Goal: Task Accomplishment & Management: Manage account settings

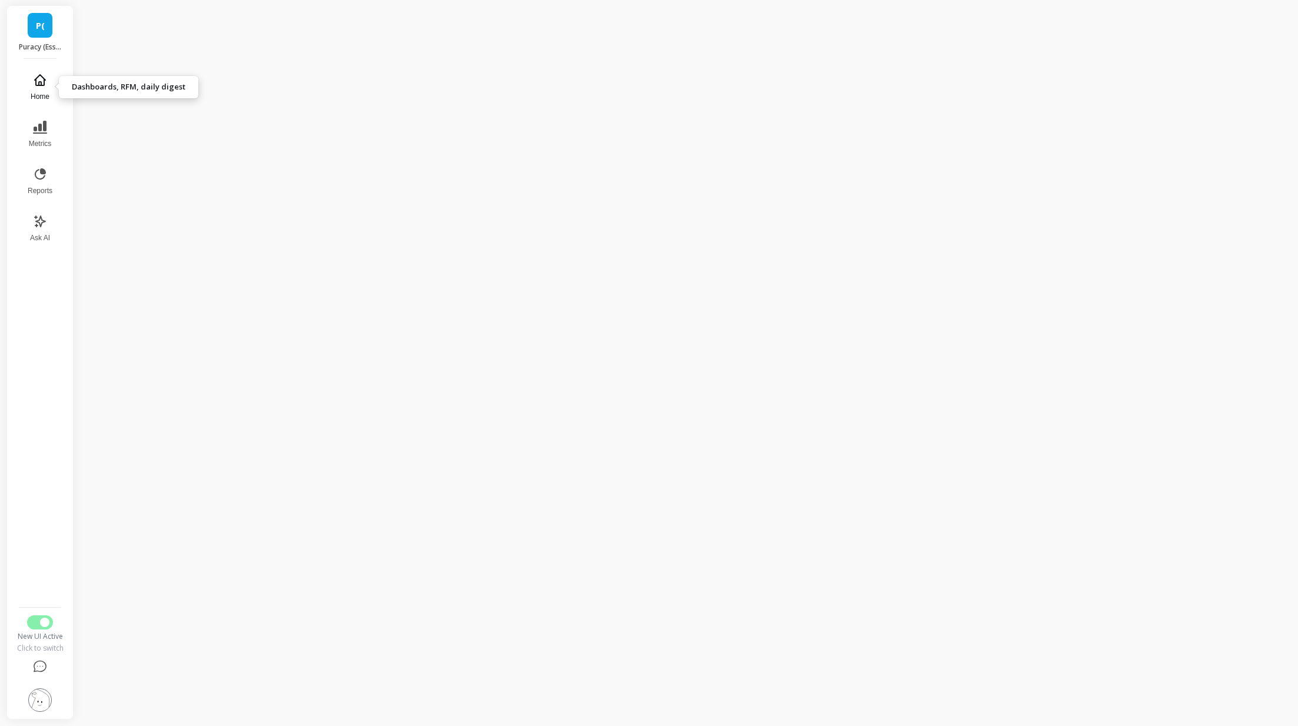
click at [49, 80] on button "Home" at bounding box center [40, 87] width 39 height 42
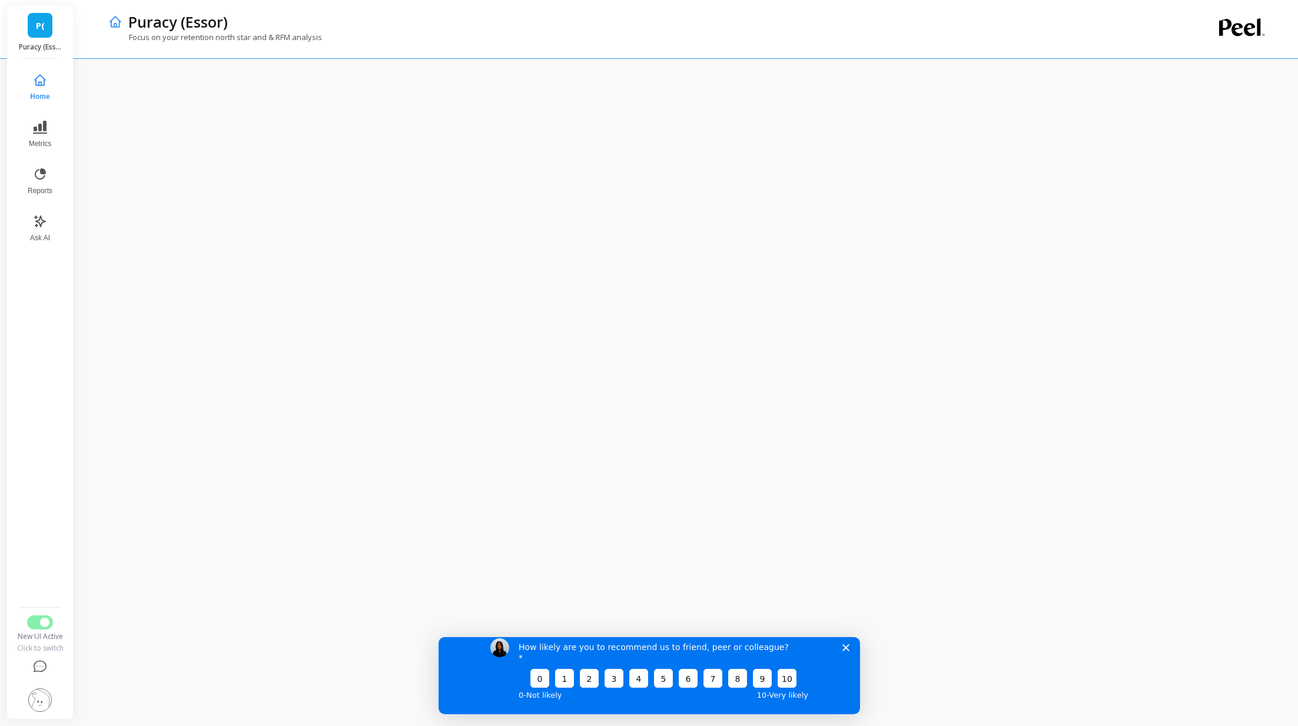
click at [844, 651] on icon "Close survey" at bounding box center [845, 646] width 7 height 7
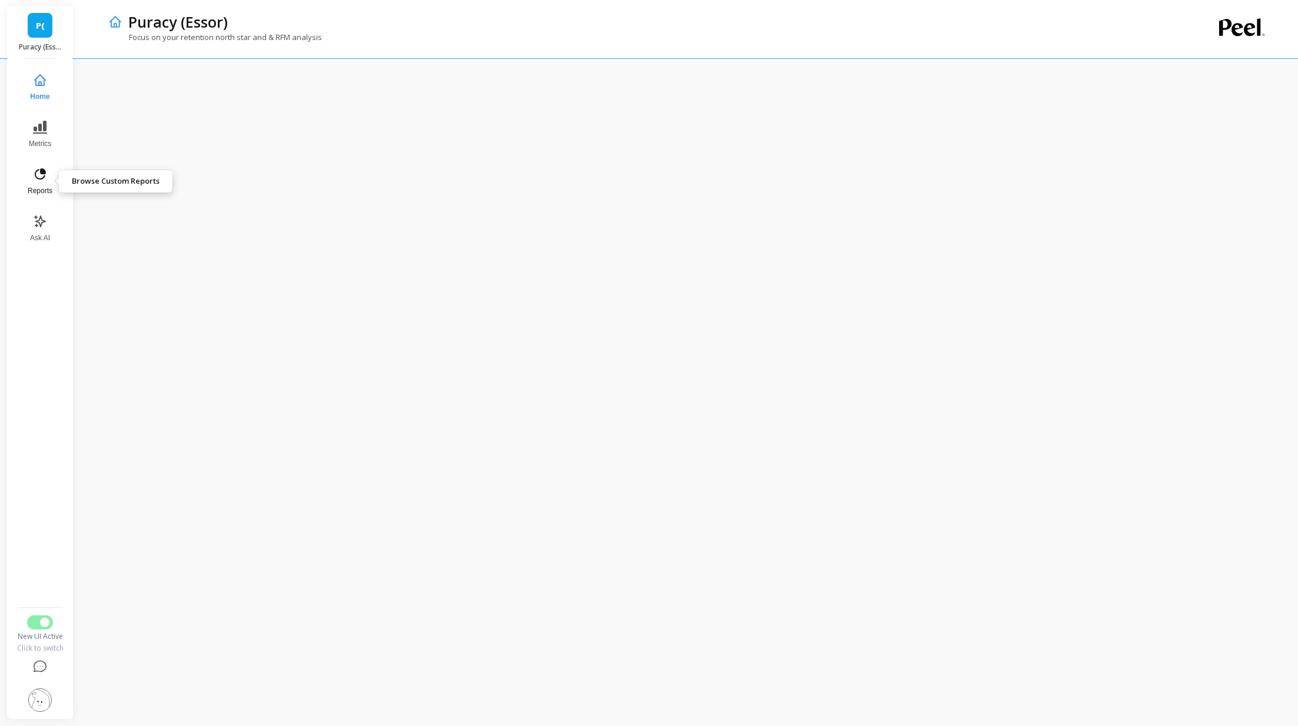
click at [47, 188] on span "Reports" at bounding box center [40, 190] width 25 height 9
click at [41, 126] on icon at bounding box center [40, 127] width 14 height 13
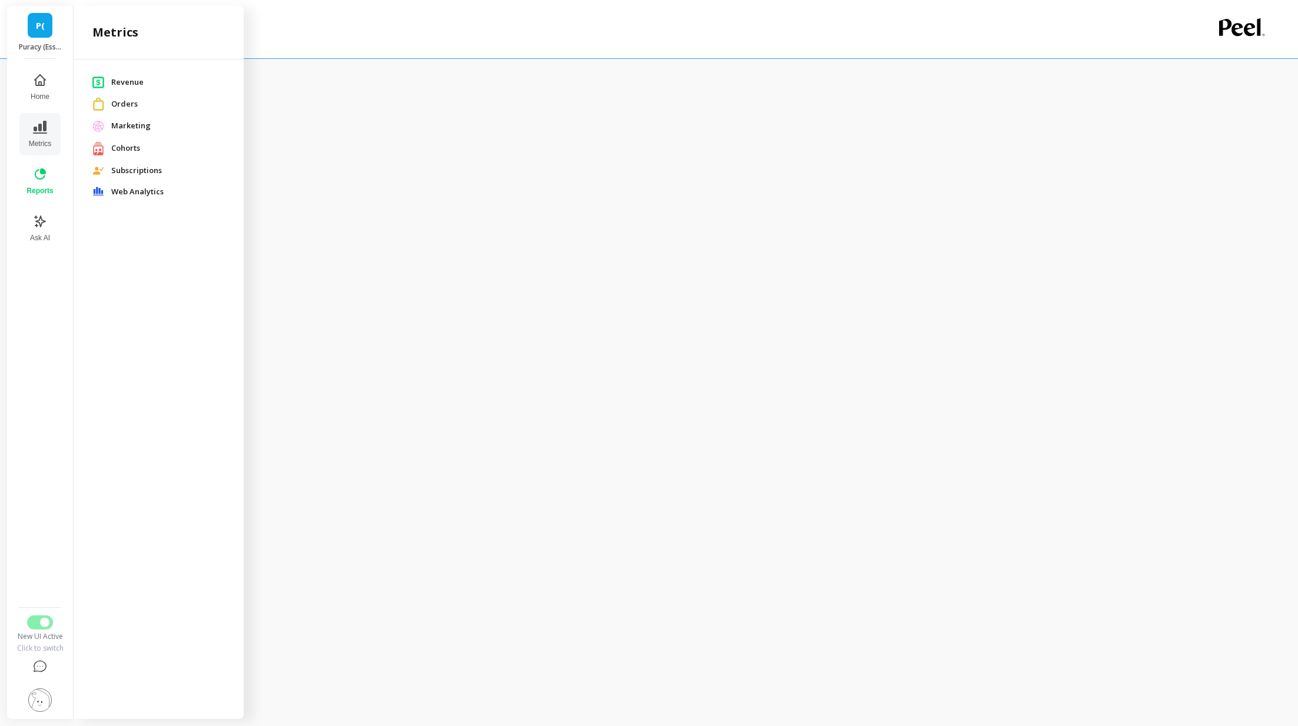
click at [132, 147] on span "Cohorts" at bounding box center [168, 148] width 114 height 12
click at [39, 125] on icon at bounding box center [40, 127] width 14 height 13
click at [127, 124] on span "Marketing" at bounding box center [168, 126] width 114 height 12
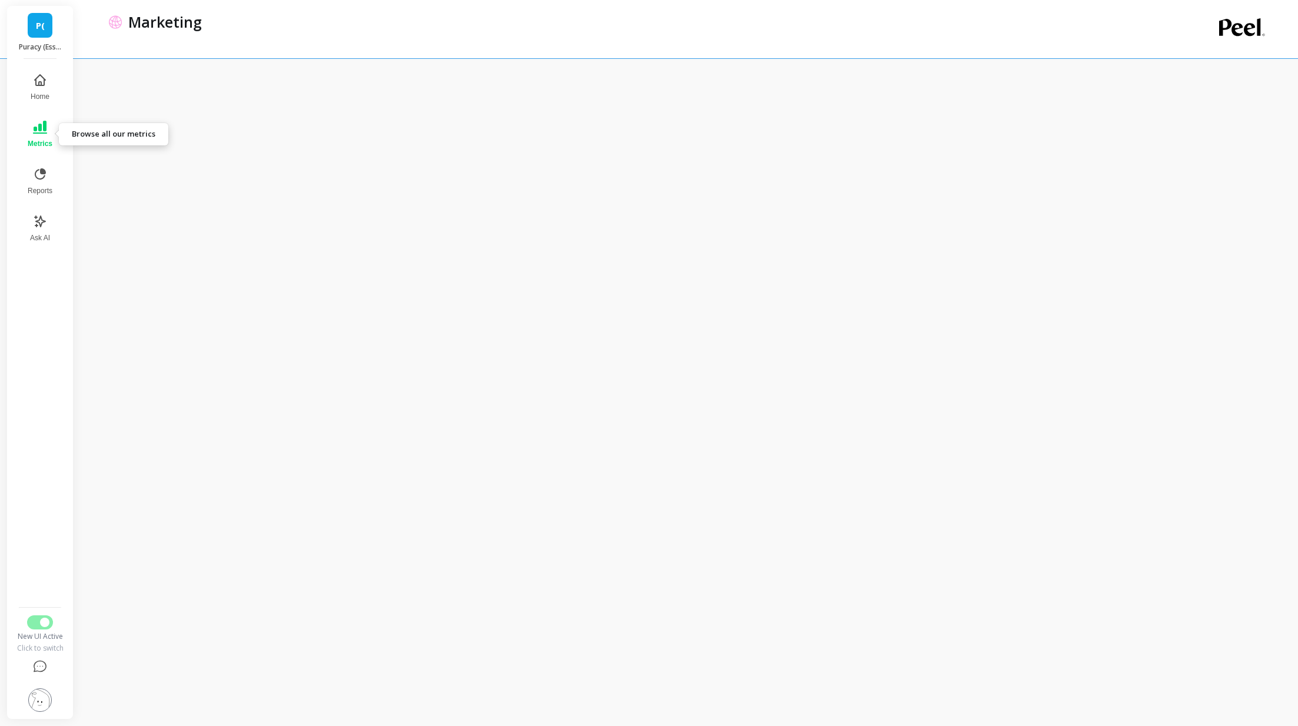
click at [45, 134] on icon at bounding box center [40, 127] width 14 height 14
click at [121, 89] on div "Revenue" at bounding box center [158, 82] width 151 height 22
click at [47, 694] on img at bounding box center [40, 700] width 24 height 24
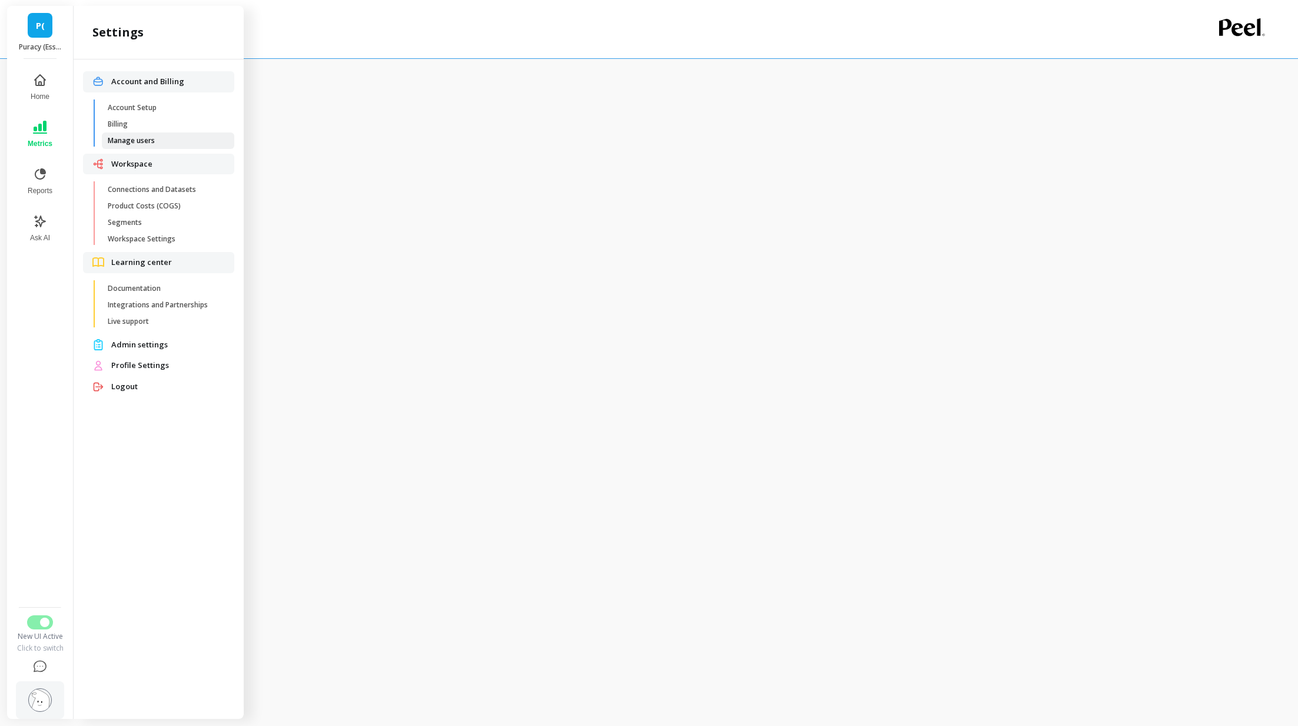
click at [161, 144] on span "Manage users" at bounding box center [164, 140] width 112 height 9
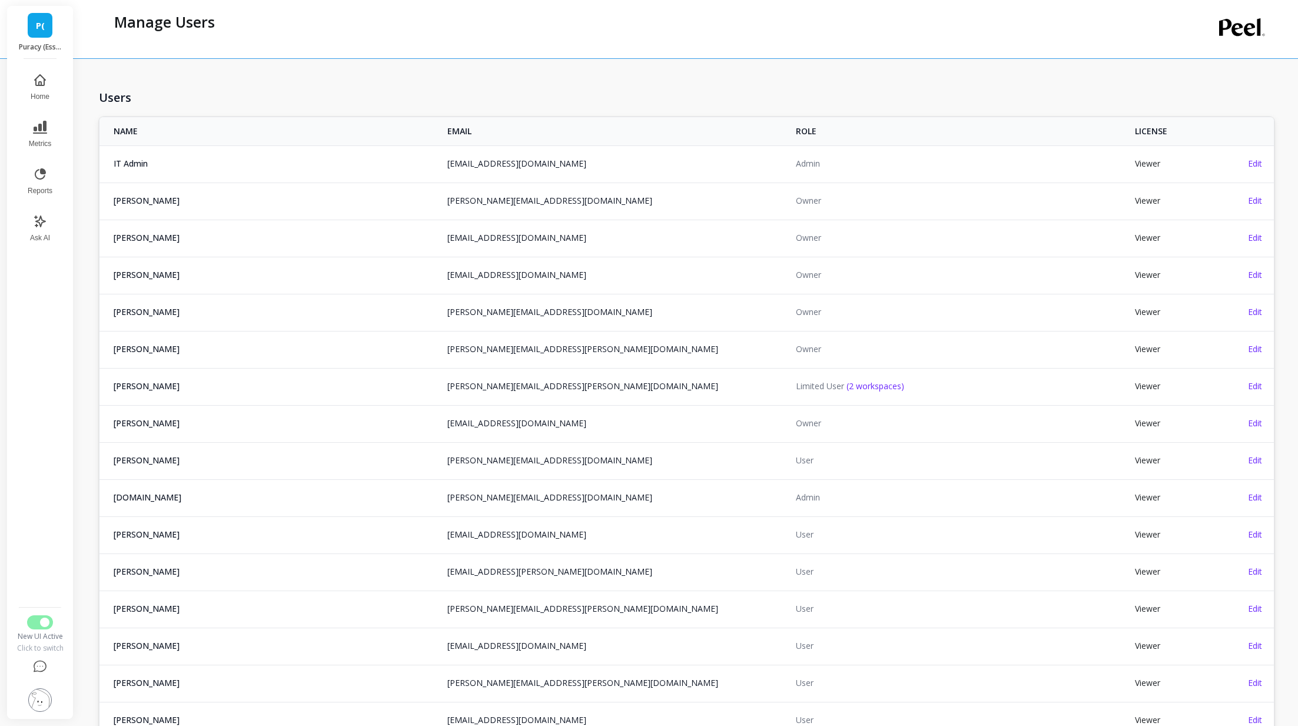
click at [1242, 237] on td "Edit" at bounding box center [1257, 238] width 33 height 36
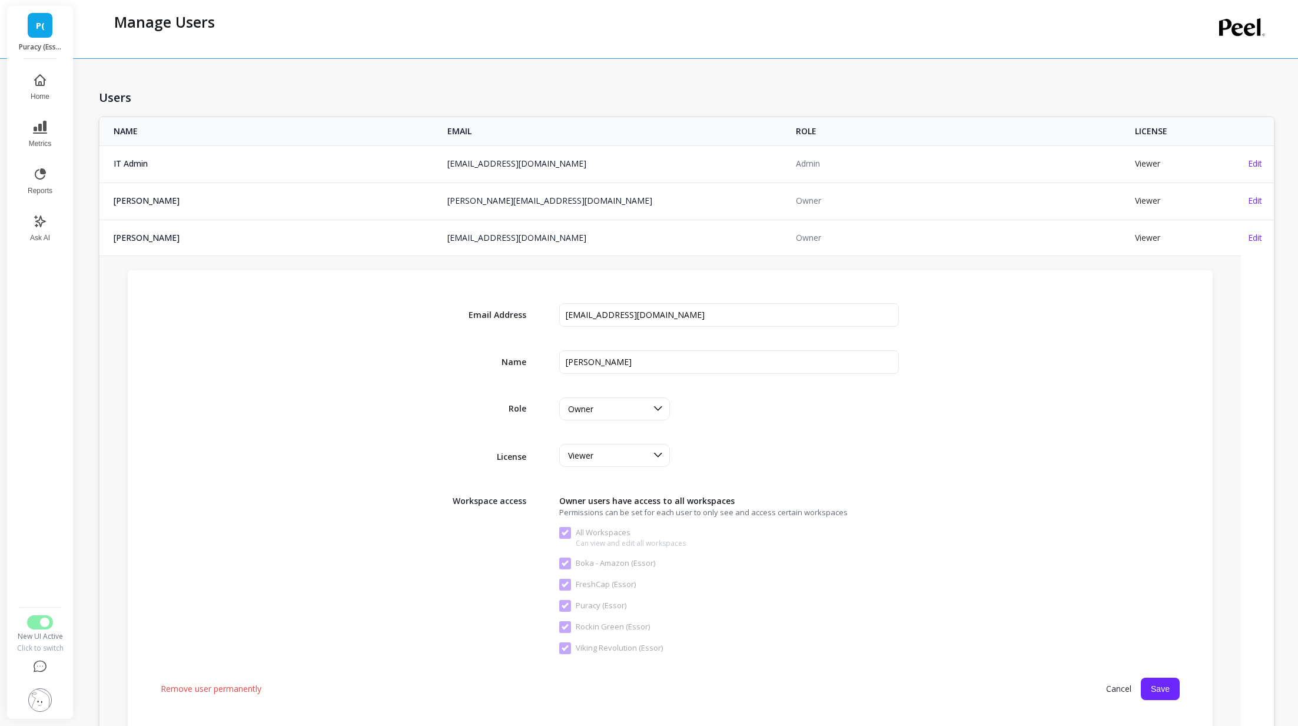
click at [1111, 683] on span "Cancel" at bounding box center [1119, 688] width 44 height 21
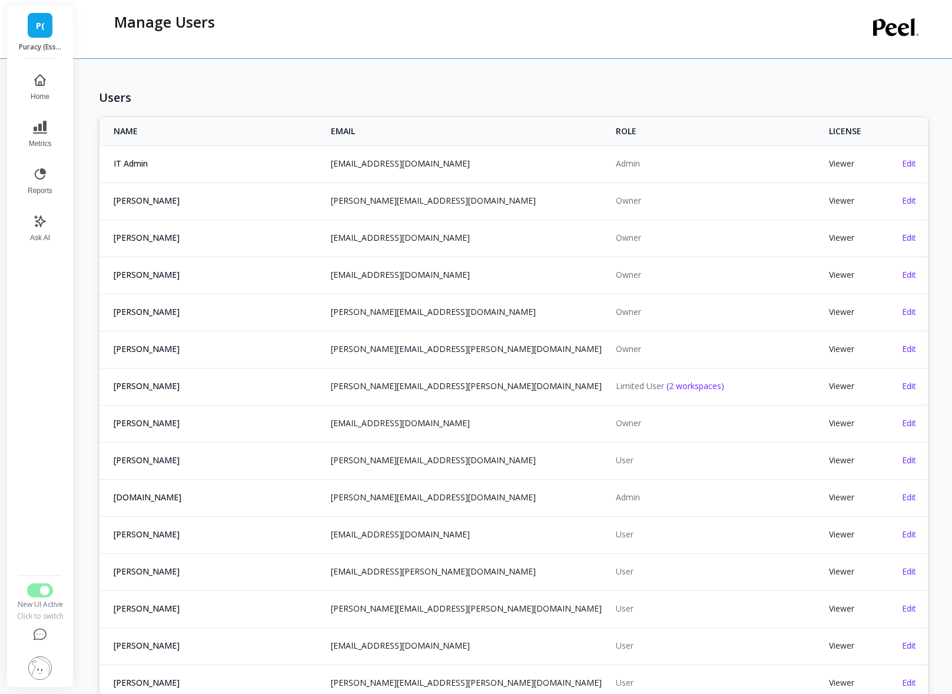
click at [18, 82] on nav "Home Metrics Reports Ask AI" at bounding box center [40, 318] width 48 height 505
click at [38, 83] on icon at bounding box center [40, 80] width 14 height 14
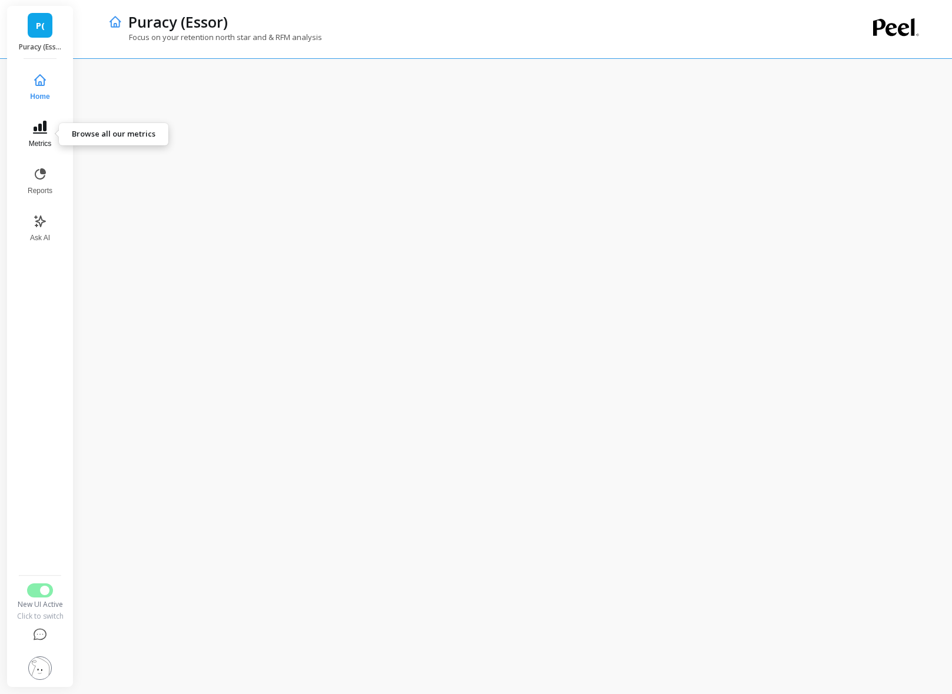
click at [51, 144] on span "Metrics" at bounding box center [40, 143] width 23 height 9
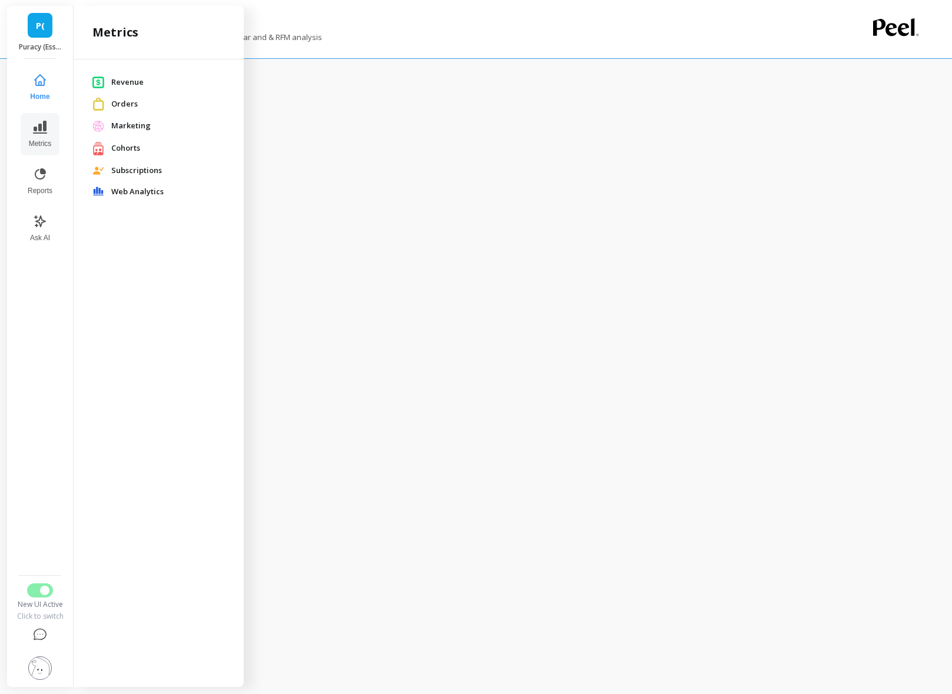
click at [140, 147] on span "Cohorts" at bounding box center [168, 148] width 114 height 12
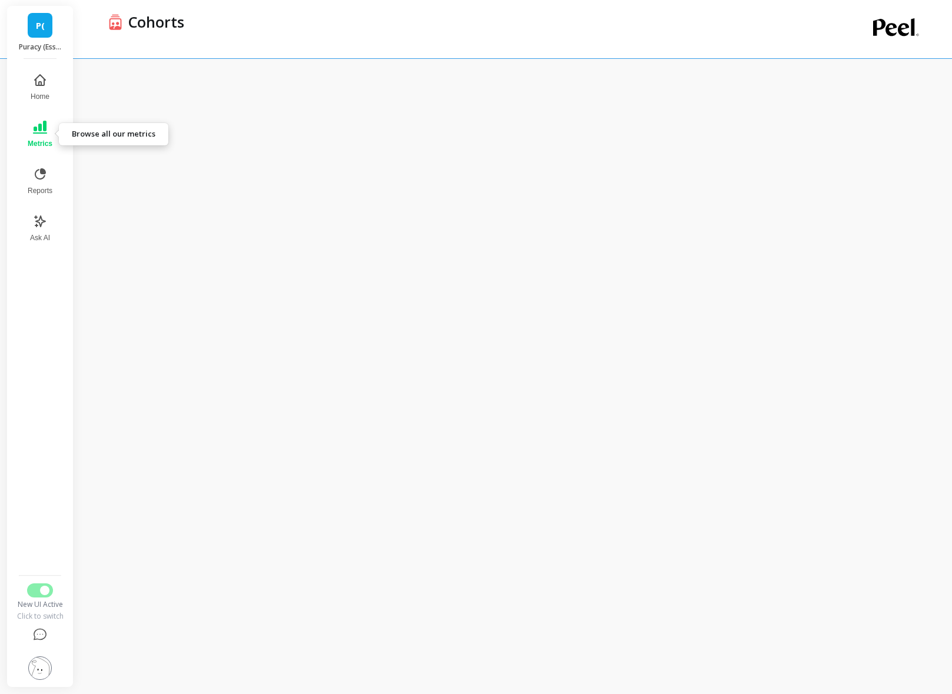
click at [45, 134] on icon at bounding box center [40, 127] width 14 height 14
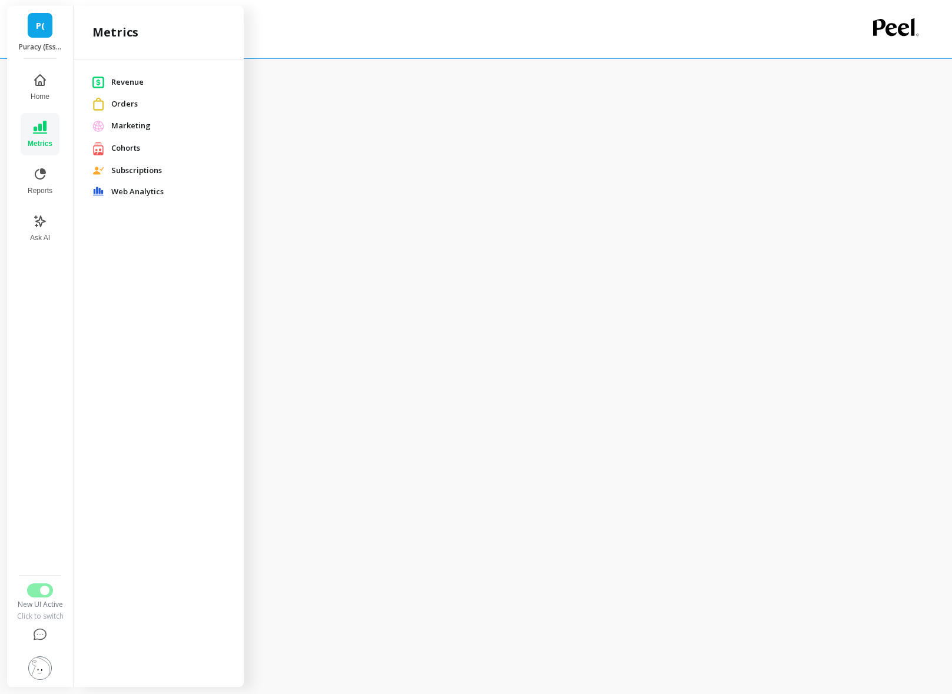
click at [135, 174] on span "Subscriptions" at bounding box center [168, 171] width 114 height 12
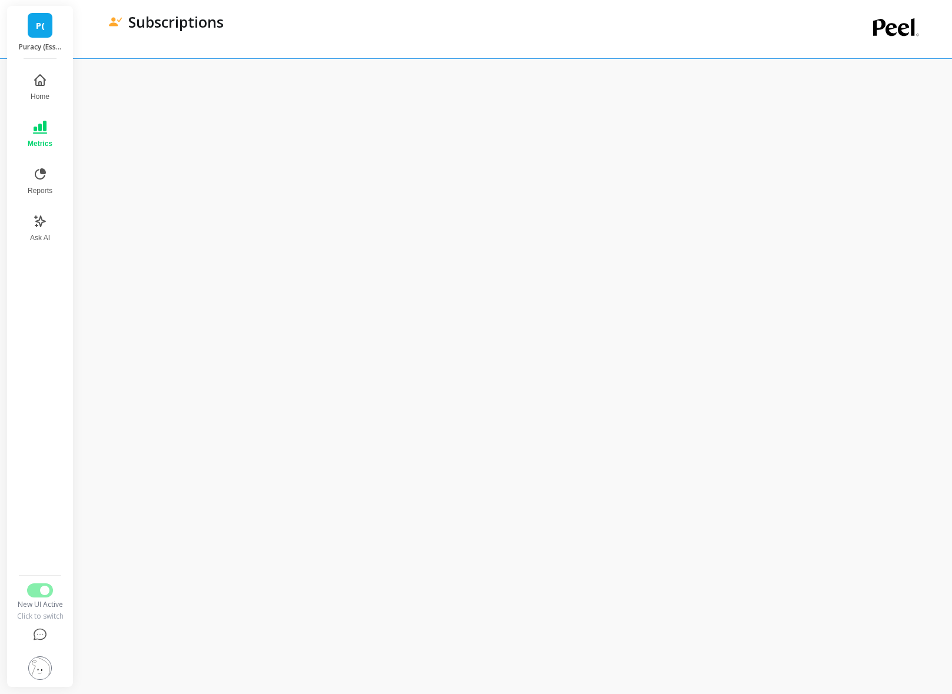
click at [39, 673] on img at bounding box center [40, 668] width 24 height 24
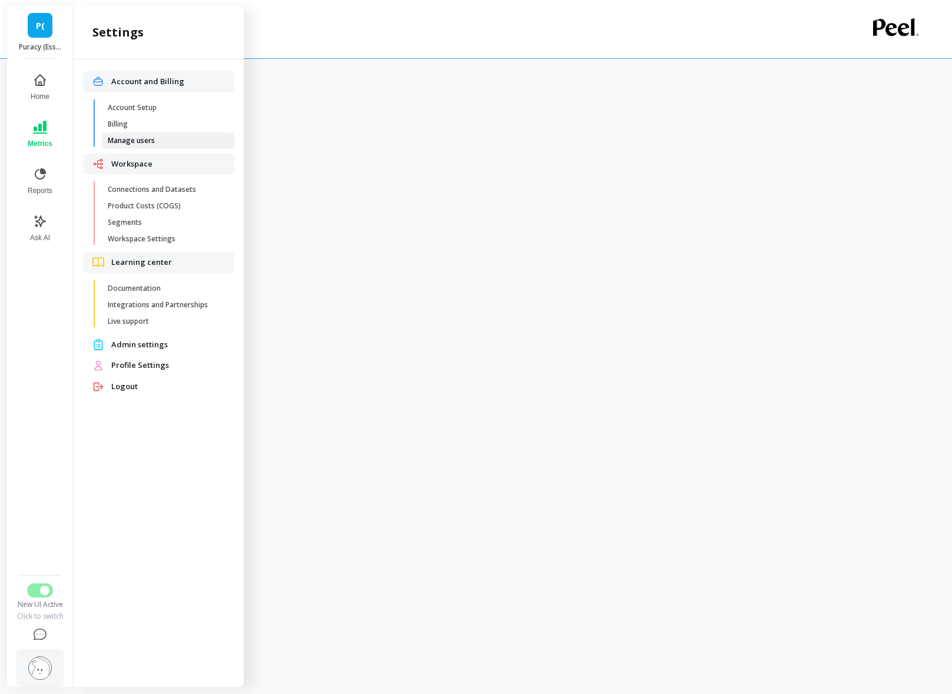
click at [168, 141] on span "Manage users" at bounding box center [164, 140] width 112 height 9
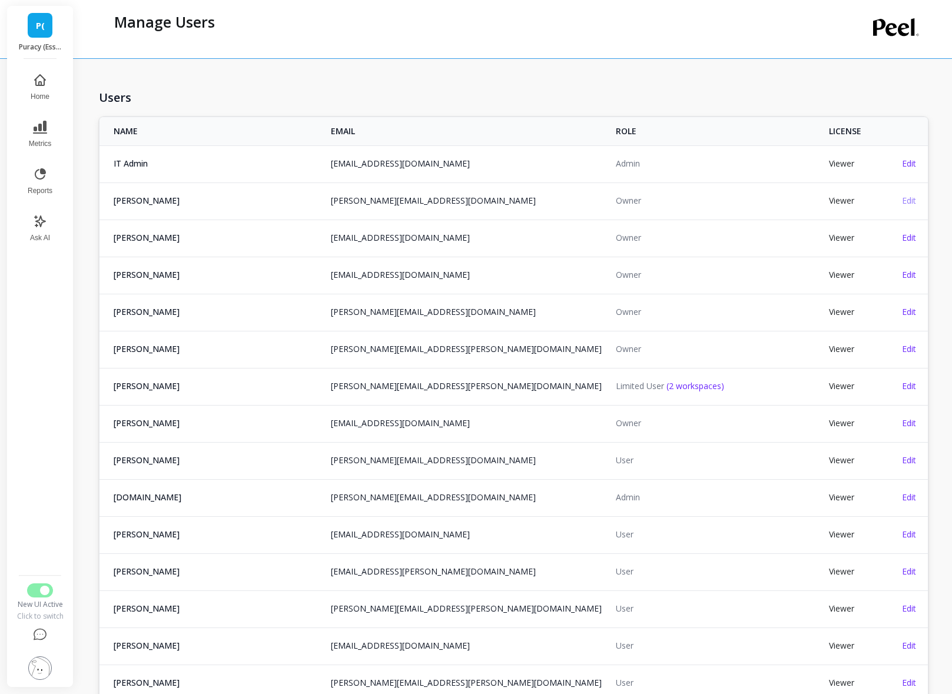
click at [913, 201] on span "Edit" at bounding box center [909, 200] width 14 height 11
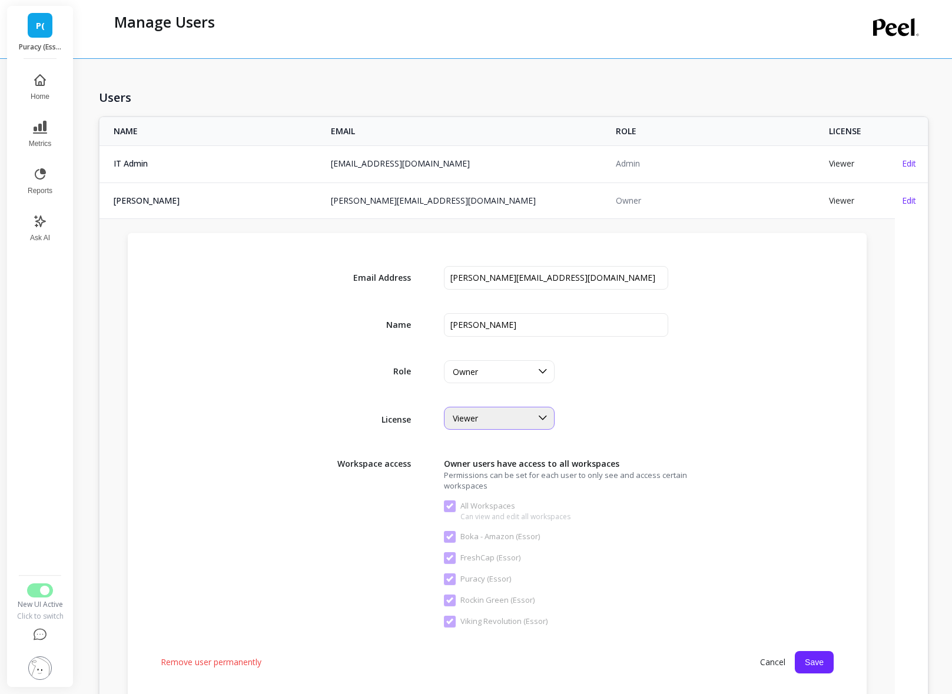
click at [476, 409] on div "Viewer" at bounding box center [499, 418] width 111 height 23
click at [496, 466] on div "Creator" at bounding box center [499, 469] width 95 height 11
click at [512, 425] on div "Creator" at bounding box center [499, 418] width 111 height 23
click at [493, 412] on div "Creator" at bounding box center [487, 419] width 87 height 14
click at [488, 425] on div "Creator" at bounding box center [499, 418] width 111 height 23
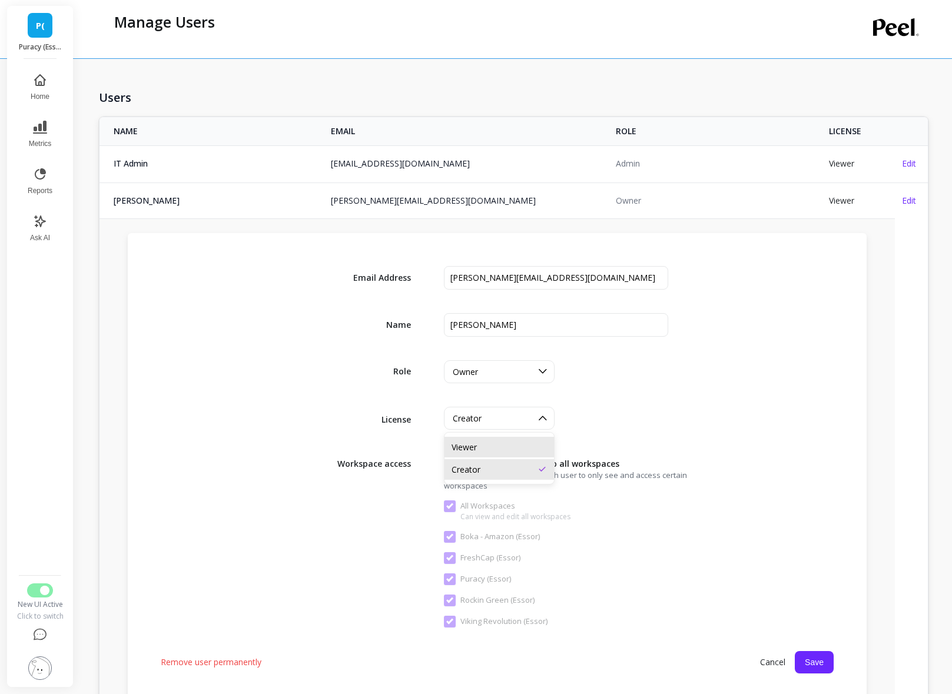
click at [479, 446] on div "Viewer" at bounding box center [499, 447] width 95 height 11
click at [44, 675] on img at bounding box center [40, 668] width 24 height 24
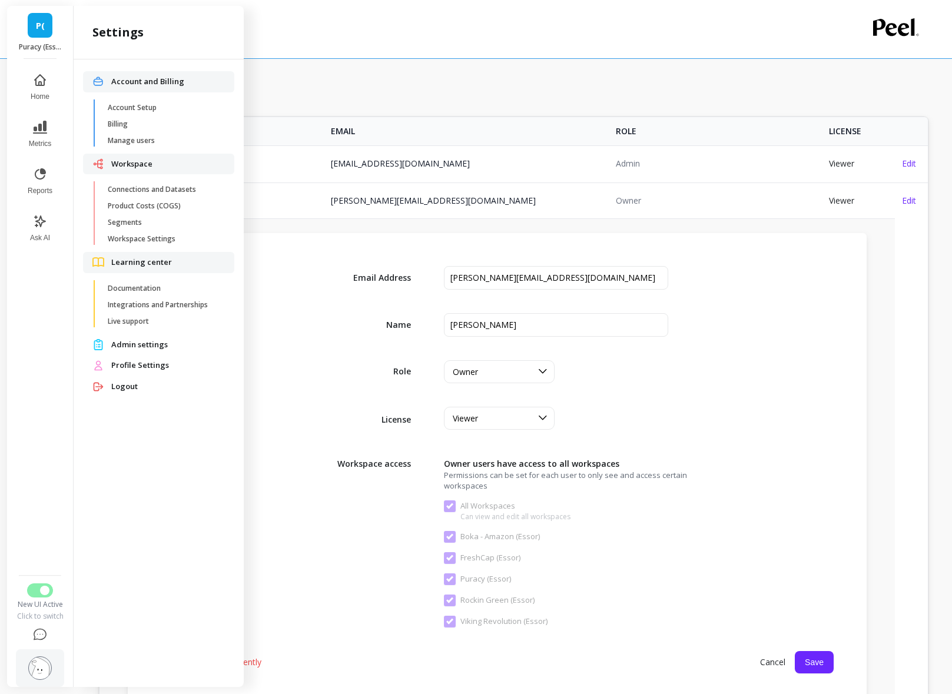
click at [759, 671] on span "Cancel" at bounding box center [773, 662] width 44 height 21
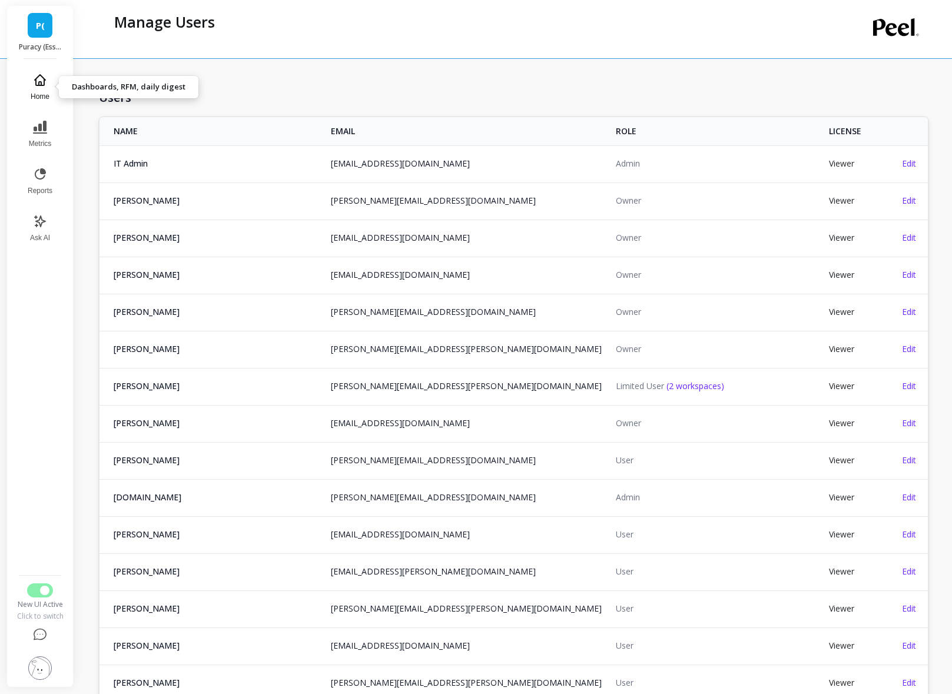
click at [44, 92] on span "Home" at bounding box center [40, 96] width 19 height 9
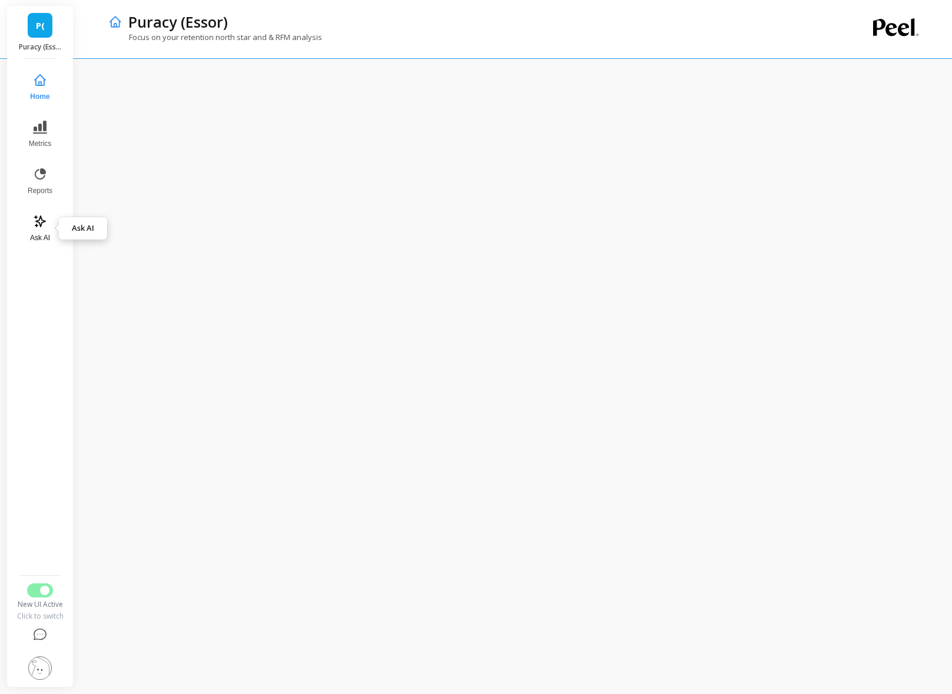
click at [39, 229] on button "Ask AI" at bounding box center [40, 228] width 39 height 42
click at [40, 147] on span "Metrics" at bounding box center [40, 143] width 23 height 9
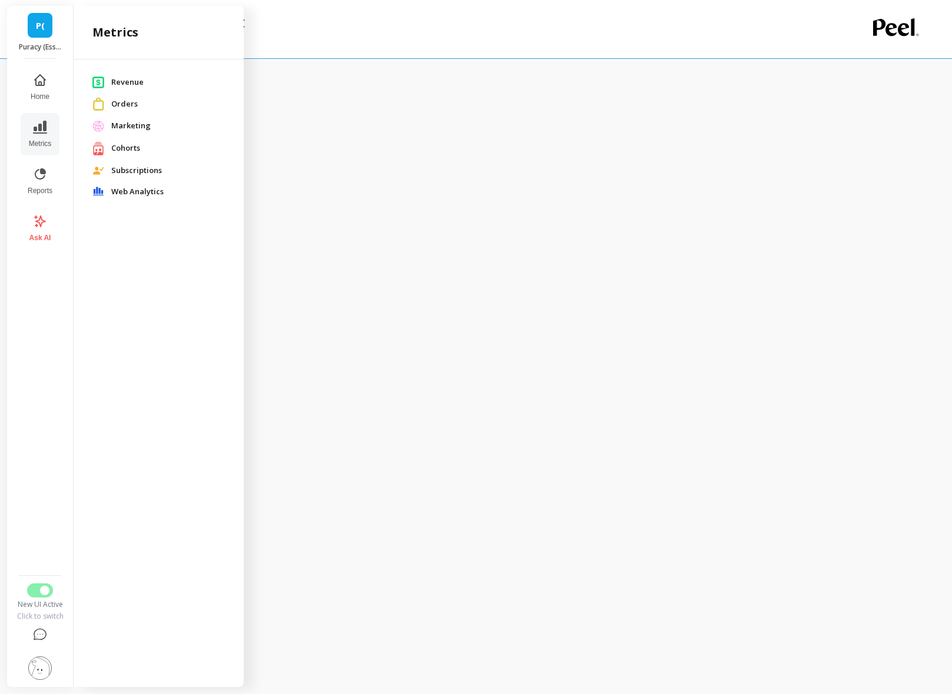
click at [134, 151] on span "Cohorts" at bounding box center [168, 148] width 114 height 12
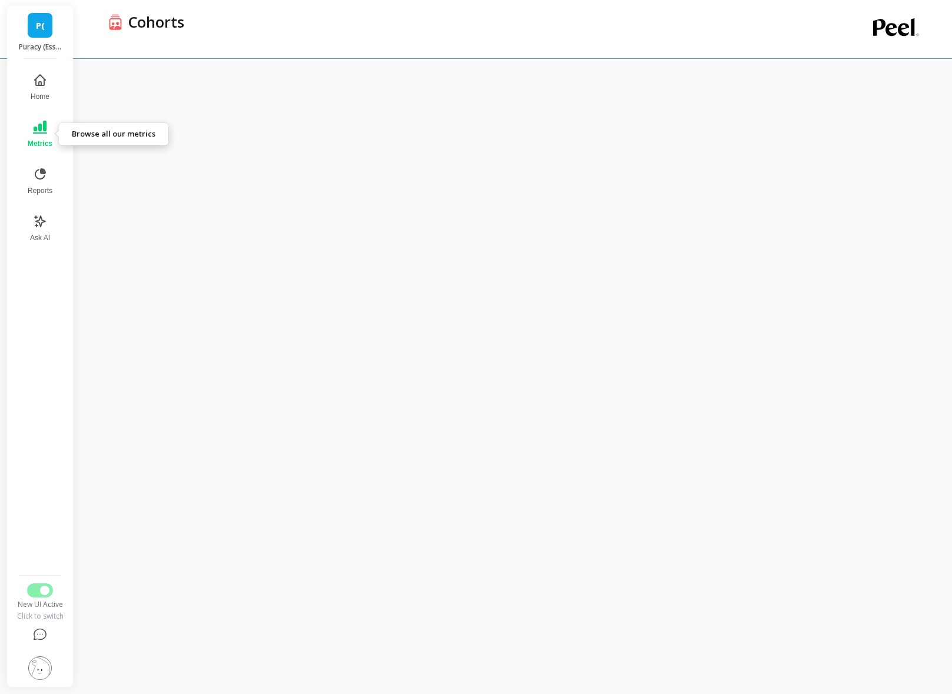
click at [33, 122] on icon at bounding box center [40, 127] width 14 height 14
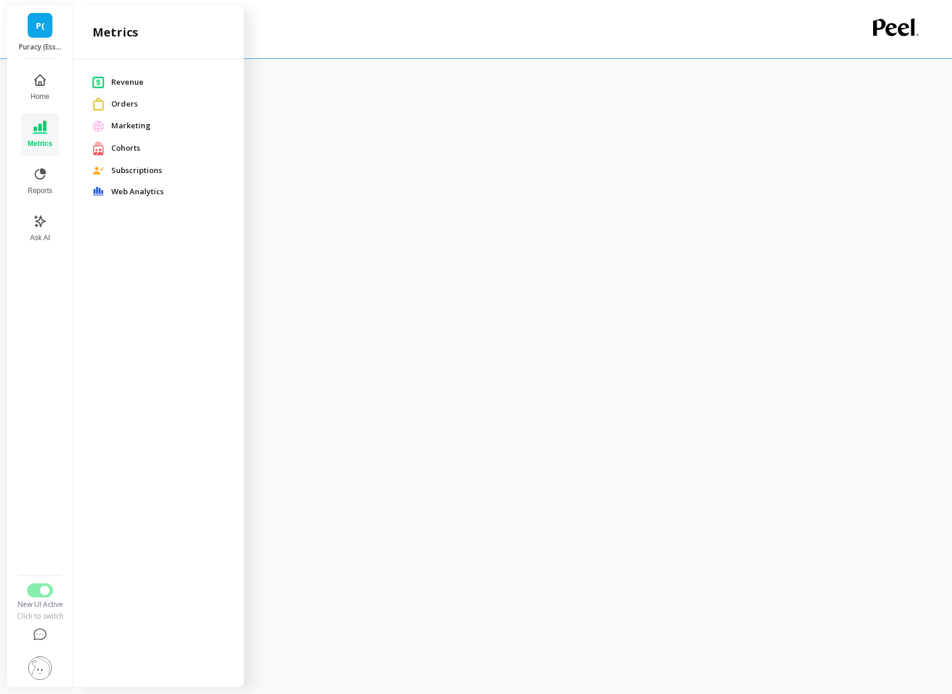
click at [117, 98] on link "Orders" at bounding box center [158, 104] width 132 height 12
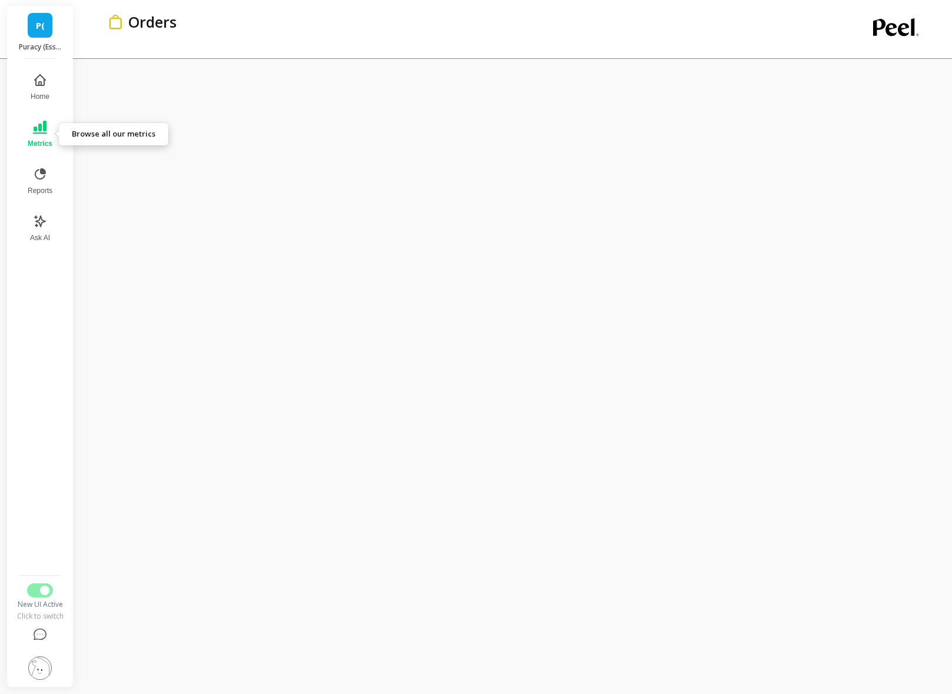
click at [42, 135] on button "Metrics" at bounding box center [40, 134] width 39 height 42
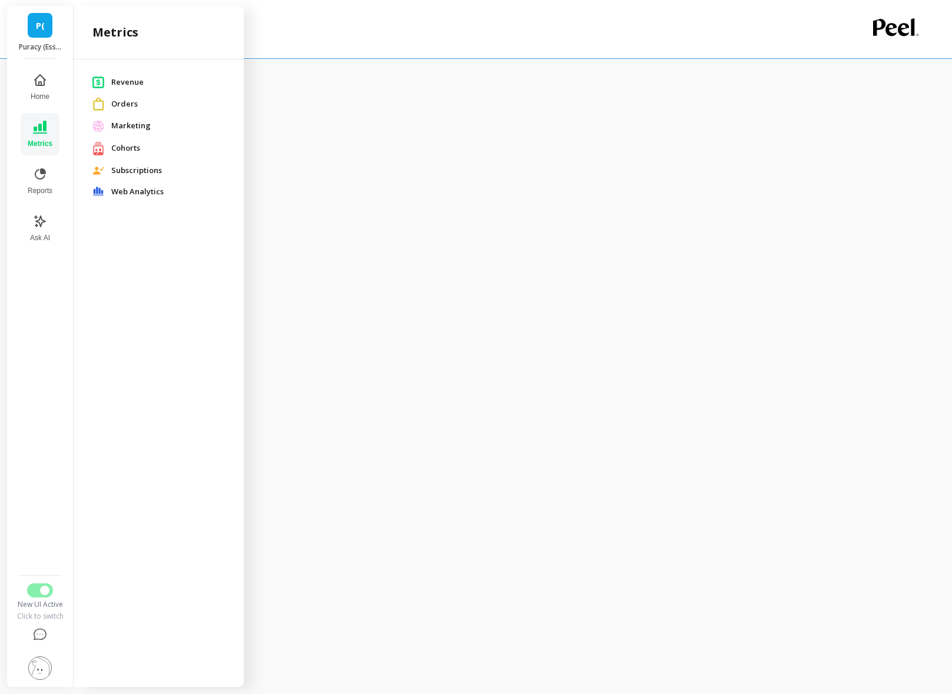
click at [146, 150] on span "Cohorts" at bounding box center [168, 148] width 114 height 12
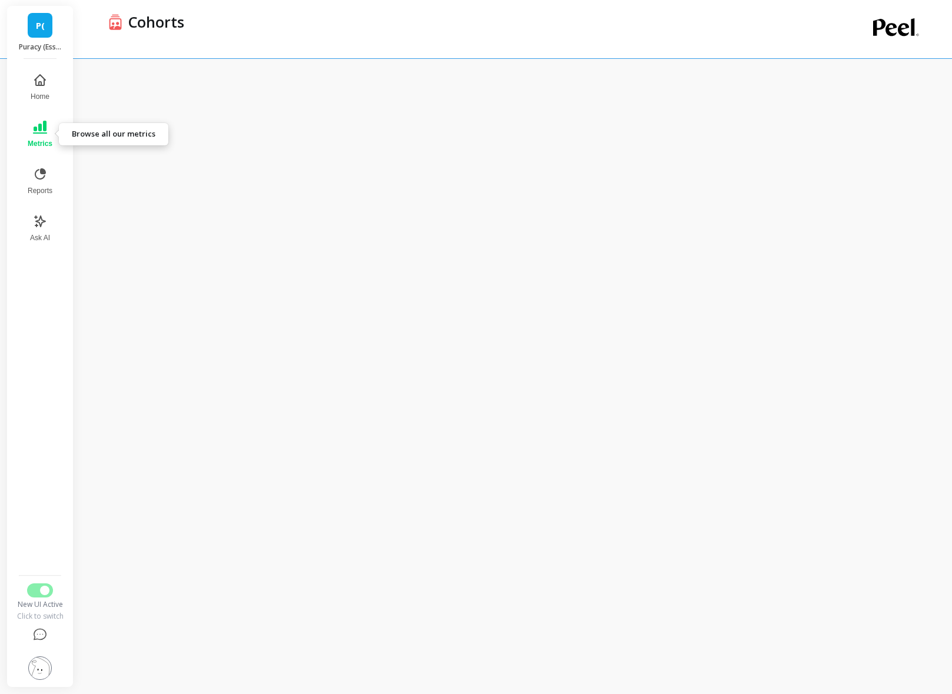
click at [37, 135] on button "Metrics" at bounding box center [40, 134] width 39 height 42
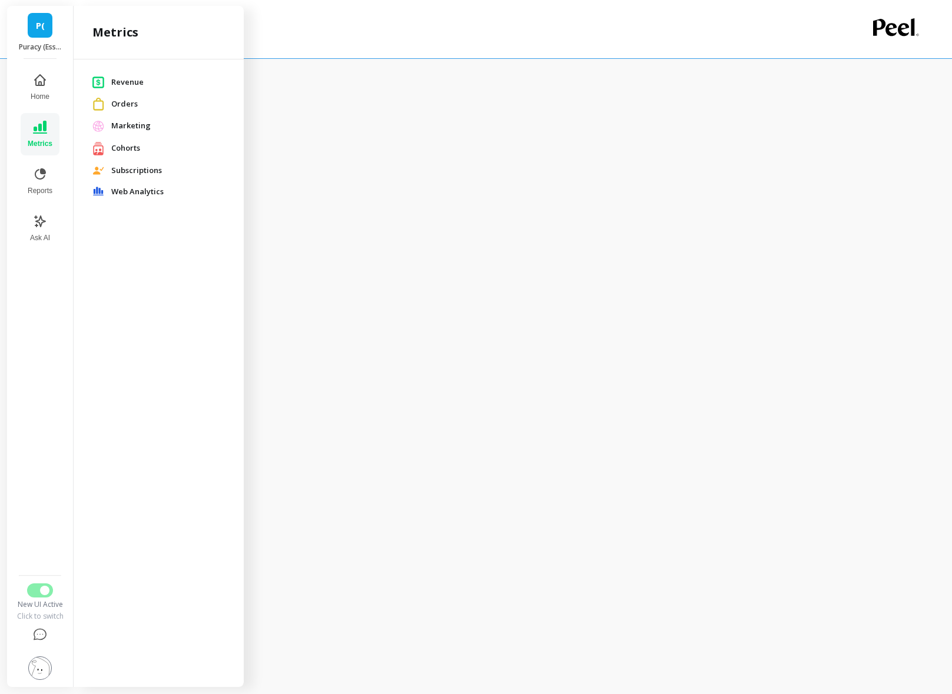
click at [147, 87] on span "Revenue" at bounding box center [168, 83] width 114 height 12
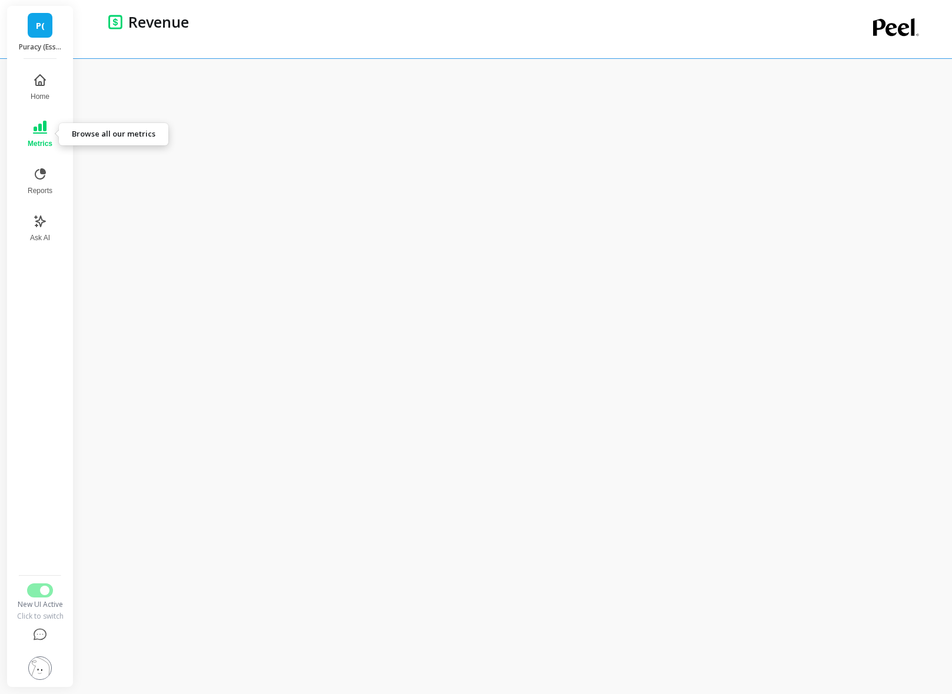
click at [37, 137] on button "Metrics" at bounding box center [40, 134] width 39 height 42
click at [398, 75] on div at bounding box center [516, 376] width 872 height 636
click at [44, 136] on button "Metrics" at bounding box center [40, 134] width 39 height 42
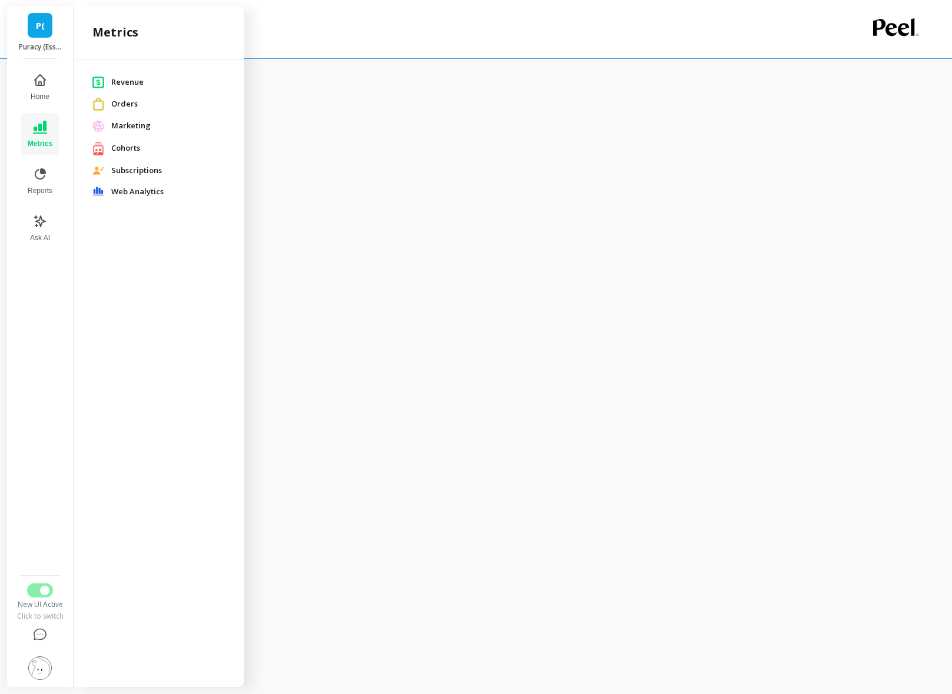
click at [358, 74] on div at bounding box center [516, 376] width 872 height 636
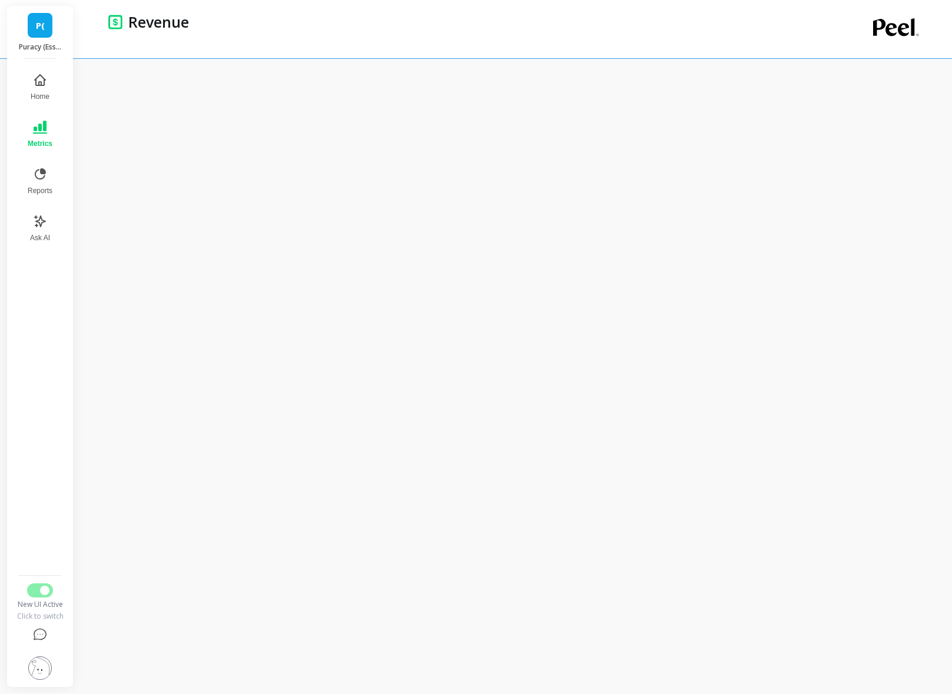
click at [26, 360] on nav "Home Metrics Reports Ask AI" at bounding box center [40, 318] width 48 height 505
